Goal: Communication & Community: Answer question/provide support

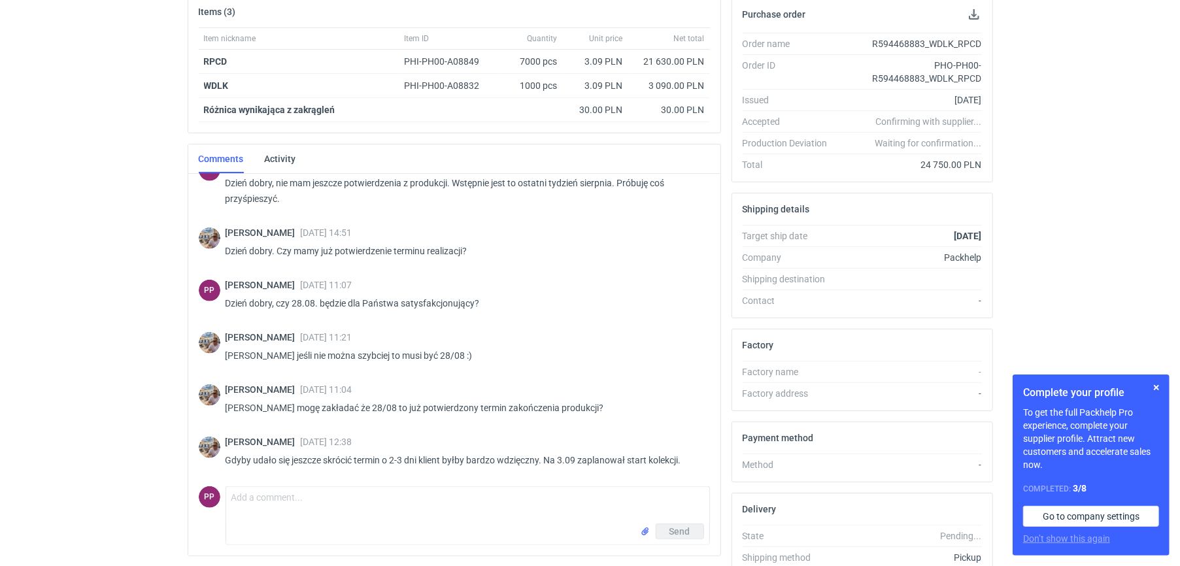
scroll to position [292, 0]
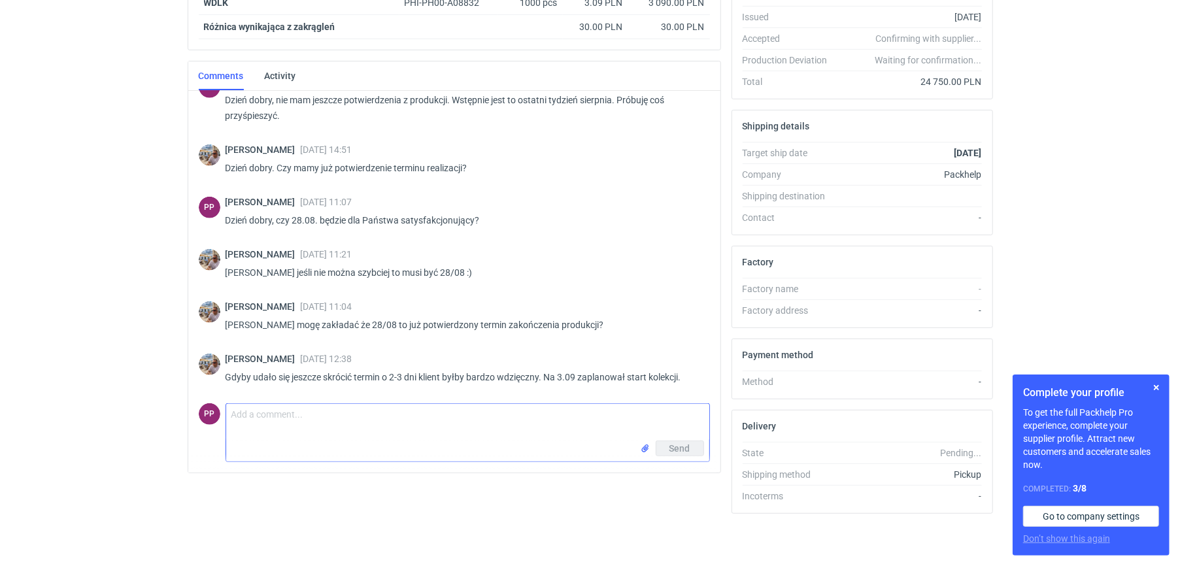
click at [440, 405] on textarea "Comment message" at bounding box center [467, 422] width 483 height 37
type textarea "B"
type textarea "p"
type textarea "[PERSON_NAME], dołożymy wszelkich starań."
click at [670, 444] on span "Send" at bounding box center [679, 448] width 21 height 9
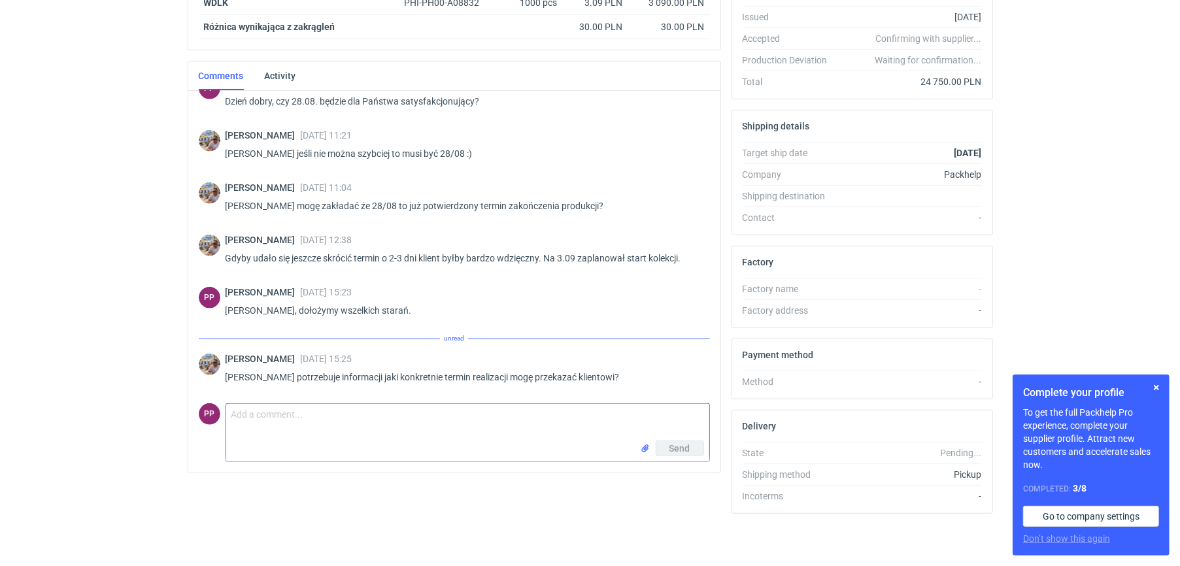
scroll to position [911, 0]
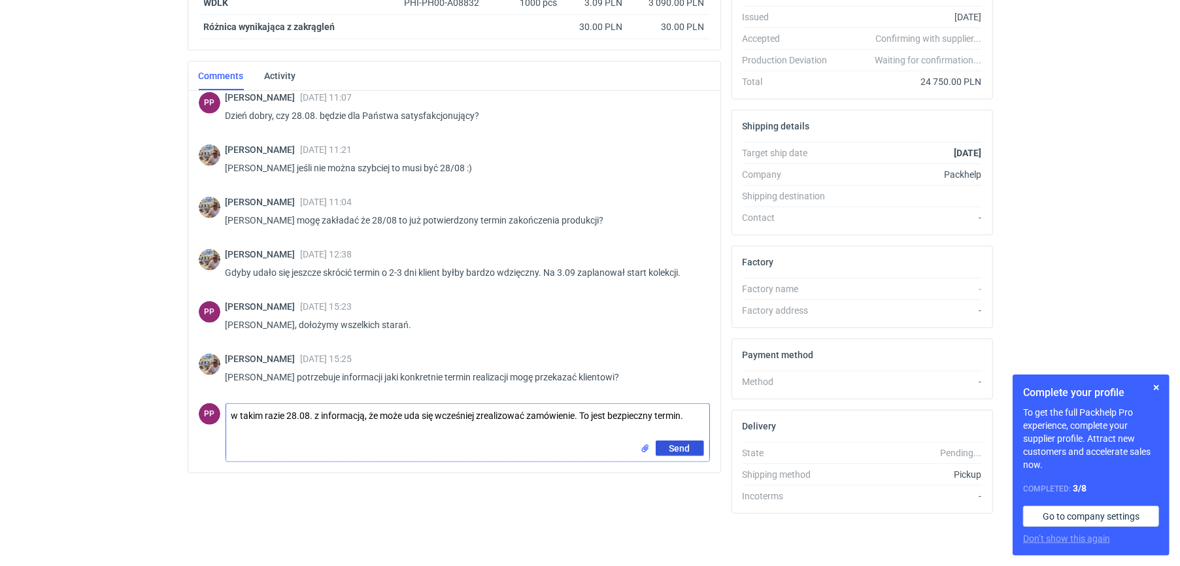
type textarea "w takim razie 28.08. z informacją, że może uda się wcześniej zrealizować zamówi…"
click at [670, 444] on span "Send" at bounding box center [679, 448] width 21 height 9
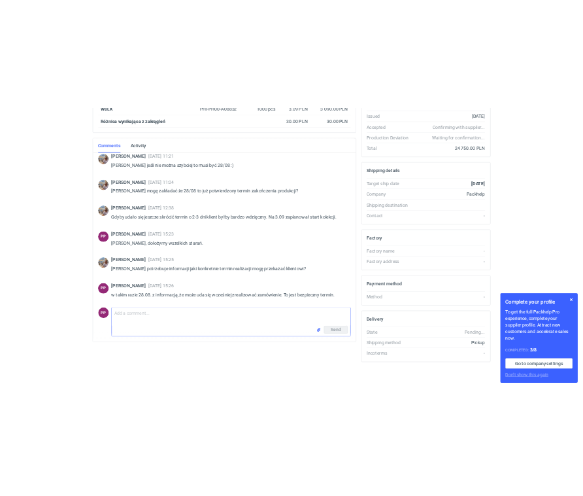
scroll to position [969, 0]
